Goal: Transaction & Acquisition: Purchase product/service

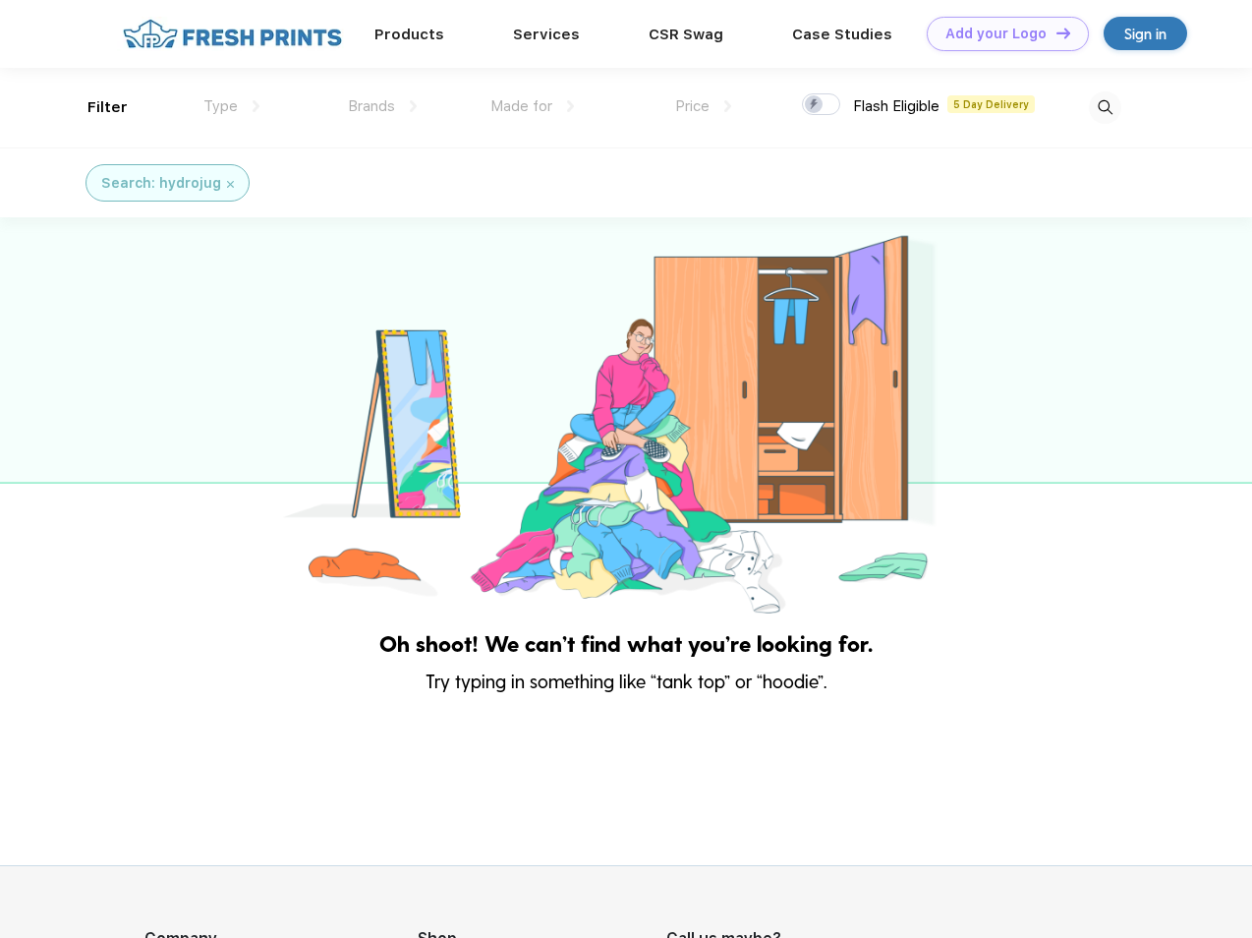
click at [1000, 33] on link "Add your Logo Design Tool" at bounding box center [1008, 34] width 162 height 34
click at [0, 0] on div "Design Tool" at bounding box center [0, 0] width 0 height 0
click at [1054, 32] on link "Add your Logo Design Tool" at bounding box center [1008, 34] width 162 height 34
click at [94, 107] on div "Filter" at bounding box center [107, 107] width 40 height 23
click at [232, 106] on span "Type" at bounding box center [220, 106] width 34 height 18
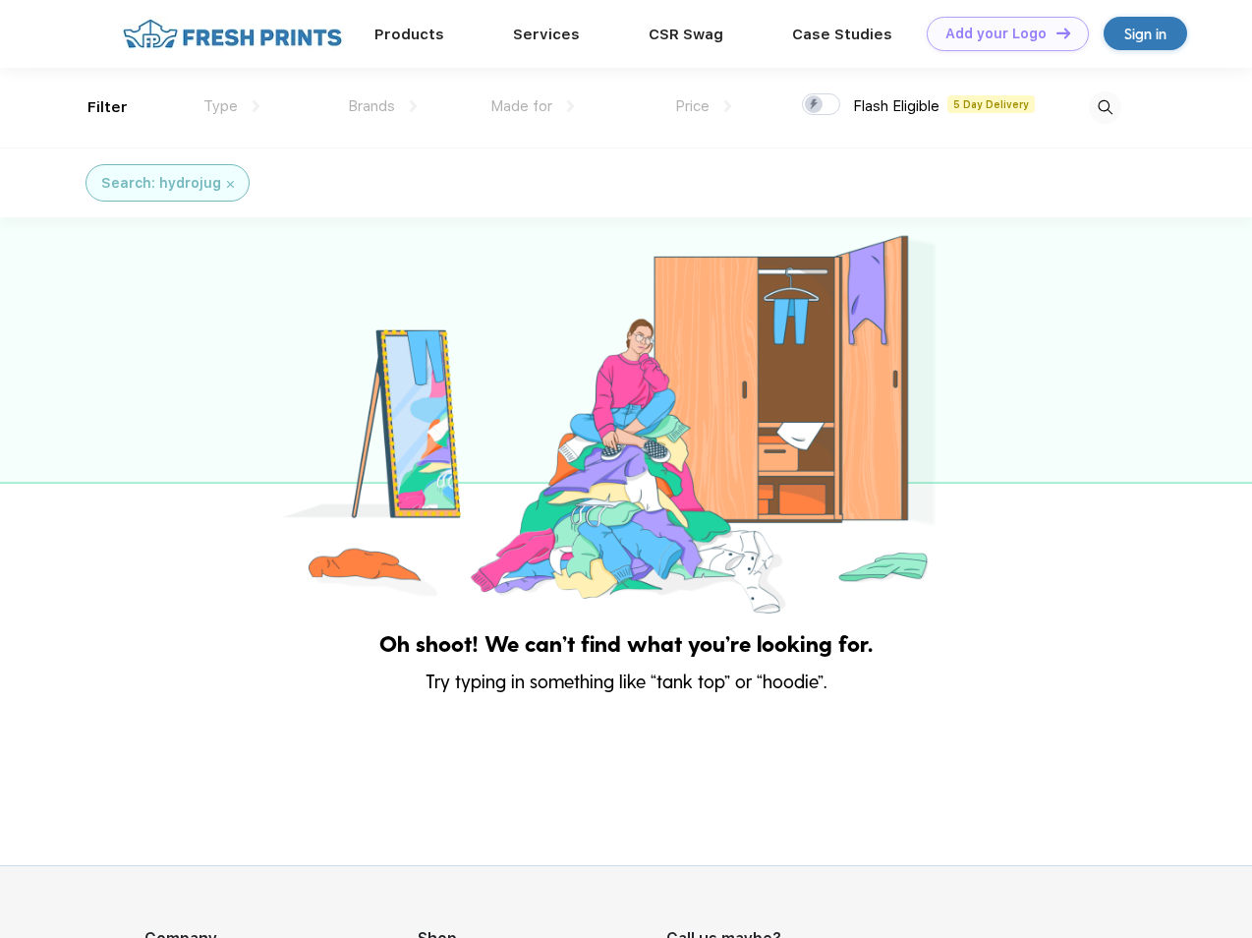
click at [382, 106] on span "Brands" at bounding box center [371, 106] width 47 height 18
click at [533, 106] on span "Made for" at bounding box center [521, 106] width 62 height 18
click at [704, 106] on span "Price" at bounding box center [692, 106] width 34 height 18
click at [822, 105] on div at bounding box center [821, 104] width 38 height 22
click at [815, 105] on input "checkbox" at bounding box center [808, 98] width 13 height 13
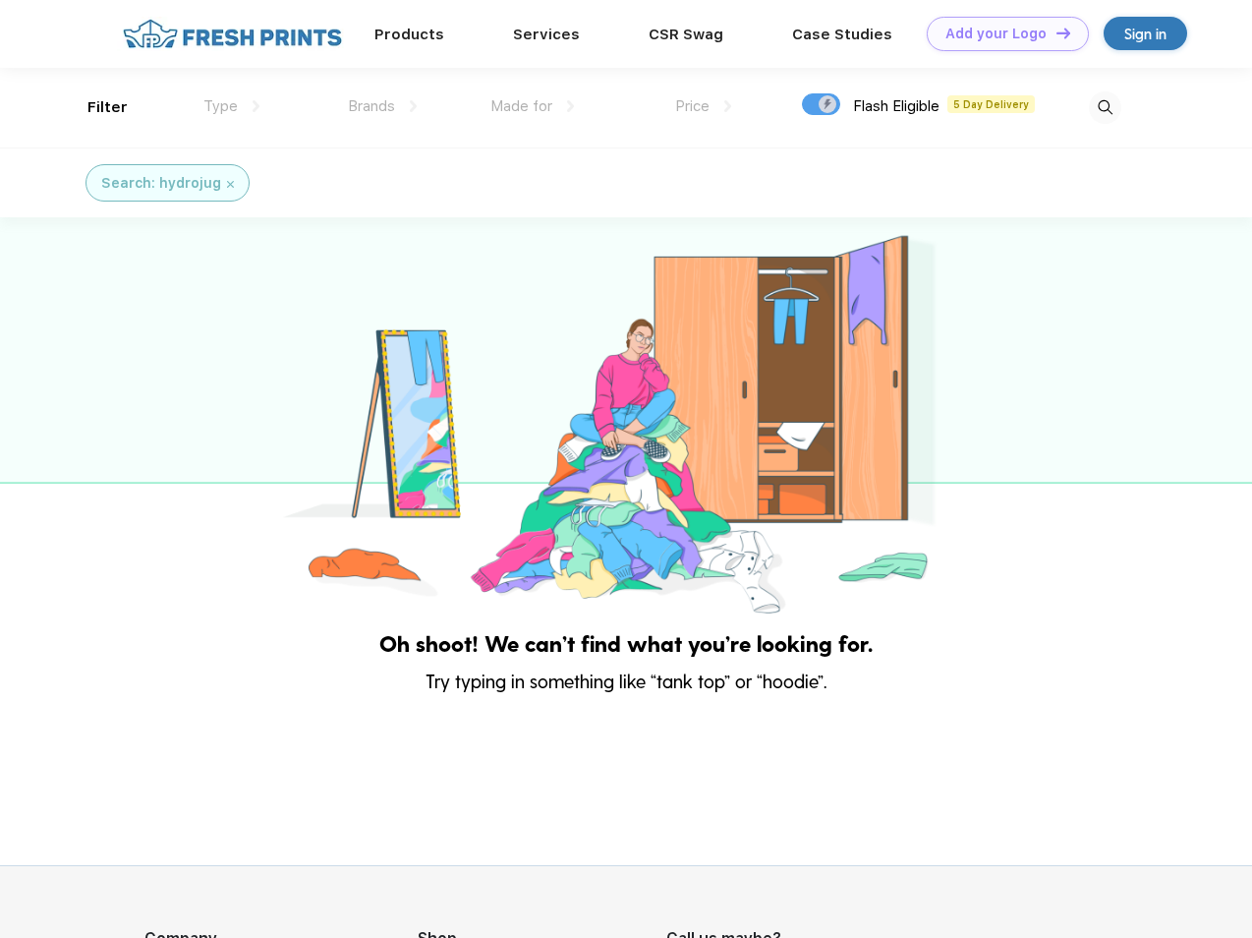
click at [1105, 107] on img at bounding box center [1105, 107] width 32 height 32
